Goal: Contribute content: Contribute content

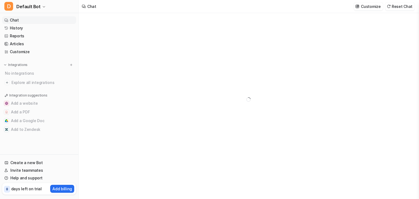
type textarea "**********"
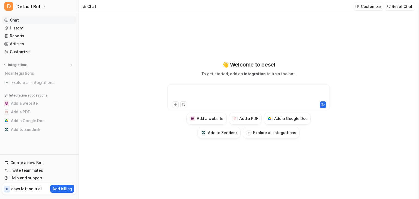
paste div
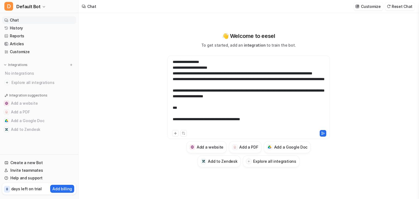
scroll to position [491, 0]
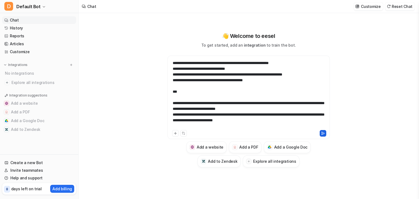
click at [321, 135] on icon at bounding box center [323, 134] width 4 height 4
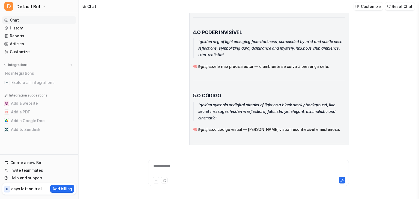
scroll to position [481, 0]
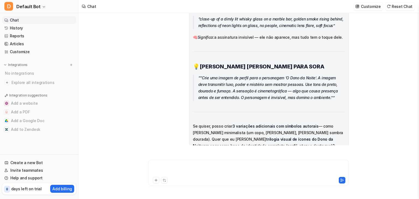
click at [160, 168] on div at bounding box center [249, 170] width 198 height 13
paste div
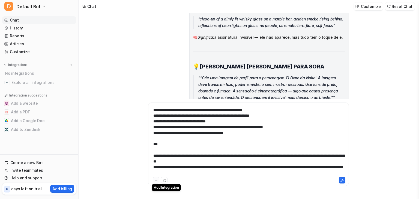
click at [156, 180] on icon at bounding box center [156, 180] width 2 height 2
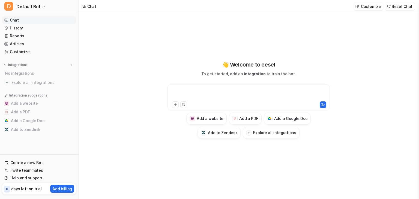
drag, startPoint x: 204, startPoint y: 88, endPoint x: 158, endPoint y: 95, distance: 46.7
click at [160, 95] on div "👋 Welcome to eesel To get started, add an integration to train the bot. Add a w…" at bounding box center [248, 100] width 201 height 78
paste div
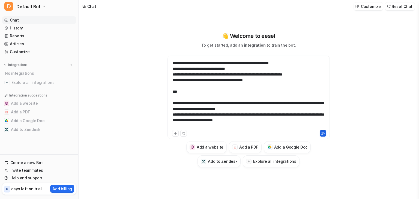
click at [323, 130] on button at bounding box center [323, 133] width 7 height 7
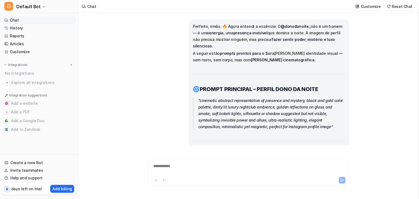
scroll to position [491, 0]
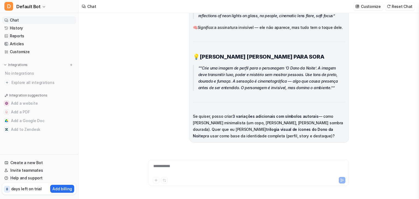
click at [15, 24] on ul "Chat History Reports Articles Customize" at bounding box center [39, 35] width 74 height 39
click at [16, 28] on link "History" at bounding box center [39, 28] width 74 height 8
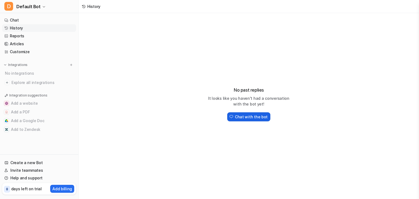
click at [240, 117] on h2 "Chat with the bot" at bounding box center [251, 117] width 33 height 6
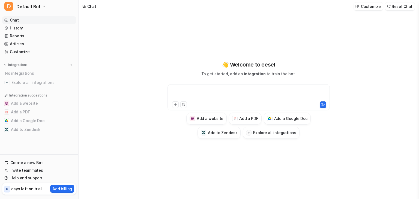
paste div
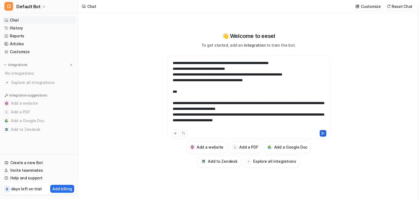
click at [323, 134] on icon at bounding box center [323, 134] width 4 height 4
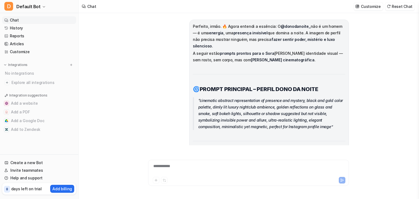
scroll to position [491, 0]
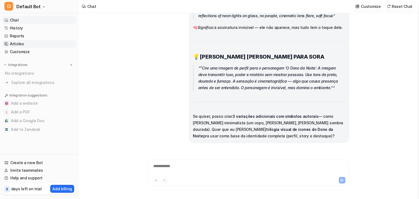
click at [26, 43] on link "Articles" at bounding box center [39, 44] width 74 height 8
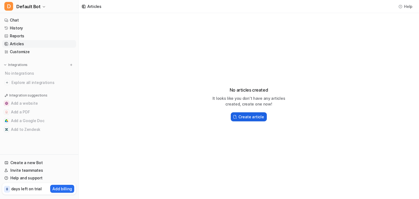
click at [248, 121] on button "Create article" at bounding box center [249, 116] width 36 height 9
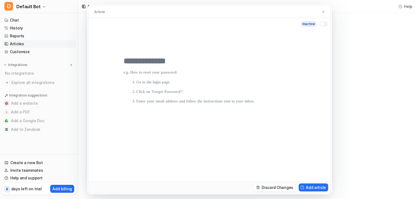
drag, startPoint x: 131, startPoint y: 186, endPoint x: 129, endPoint y: 114, distance: 72.9
click at [129, 114] on p at bounding box center [210, 120] width 172 height 100
click at [136, 72] on p at bounding box center [210, 120] width 172 height 100
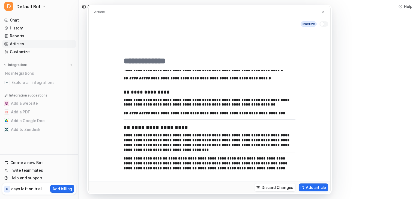
scroll to position [255, 0]
click at [318, 186] on button "Add article" at bounding box center [313, 188] width 29 height 8
click at [311, 185] on button "Add article" at bounding box center [313, 188] width 29 height 8
